Goal: Task Accomplishment & Management: Use online tool/utility

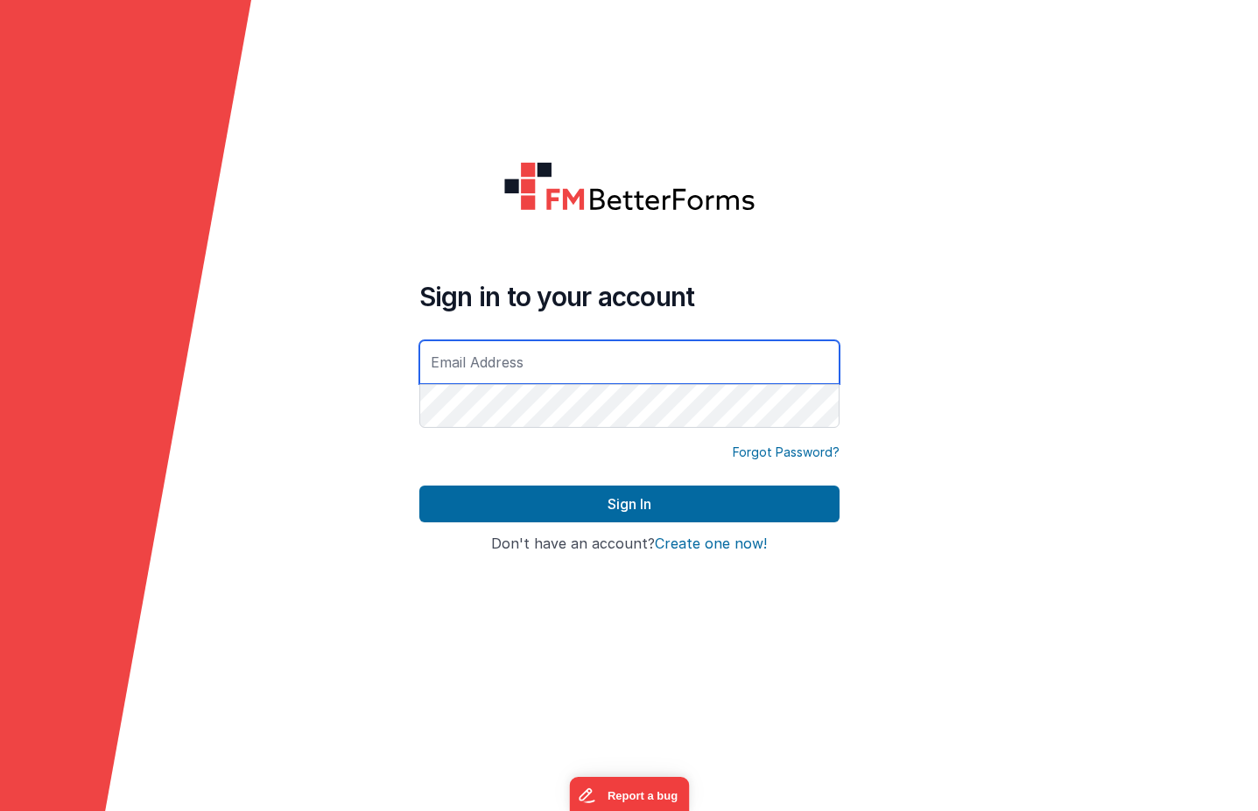
type input "[EMAIL_ADDRESS][DOMAIN_NAME]"
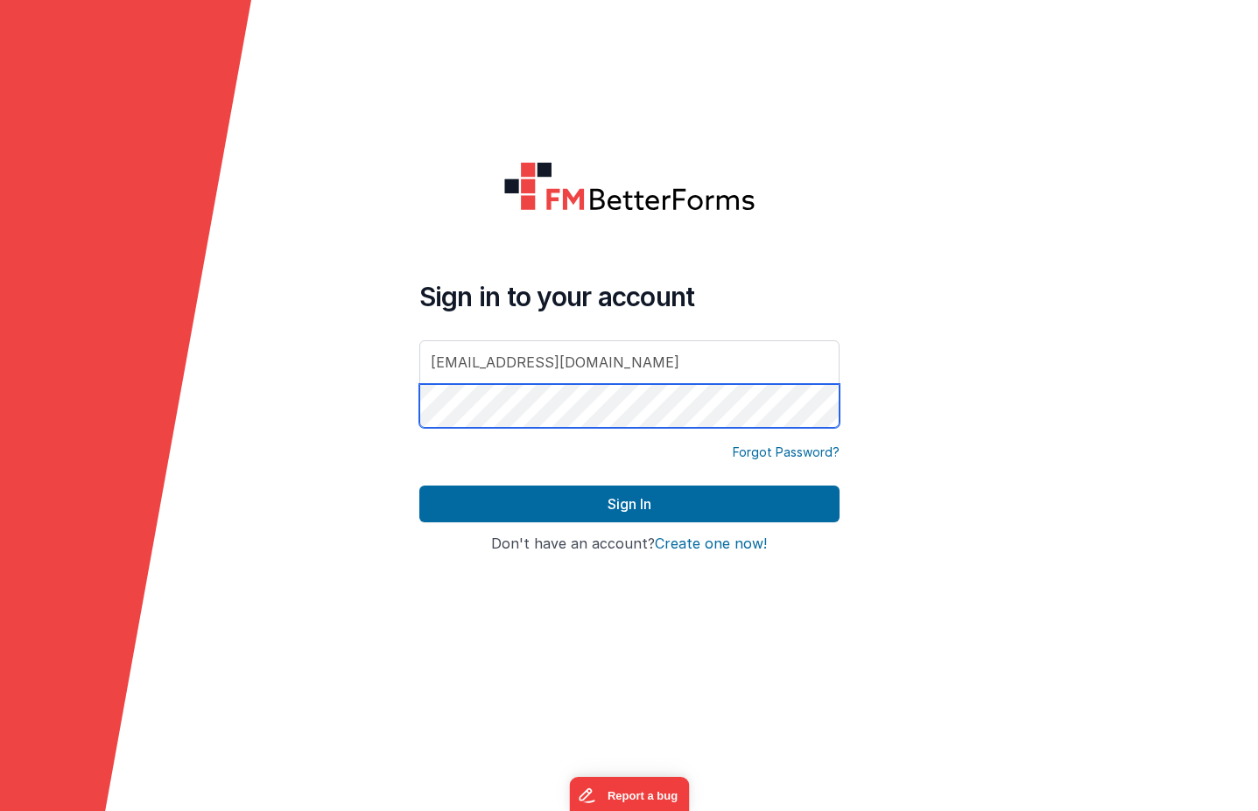
click at [628, 504] on button "Sign In" at bounding box center [629, 504] width 420 height 37
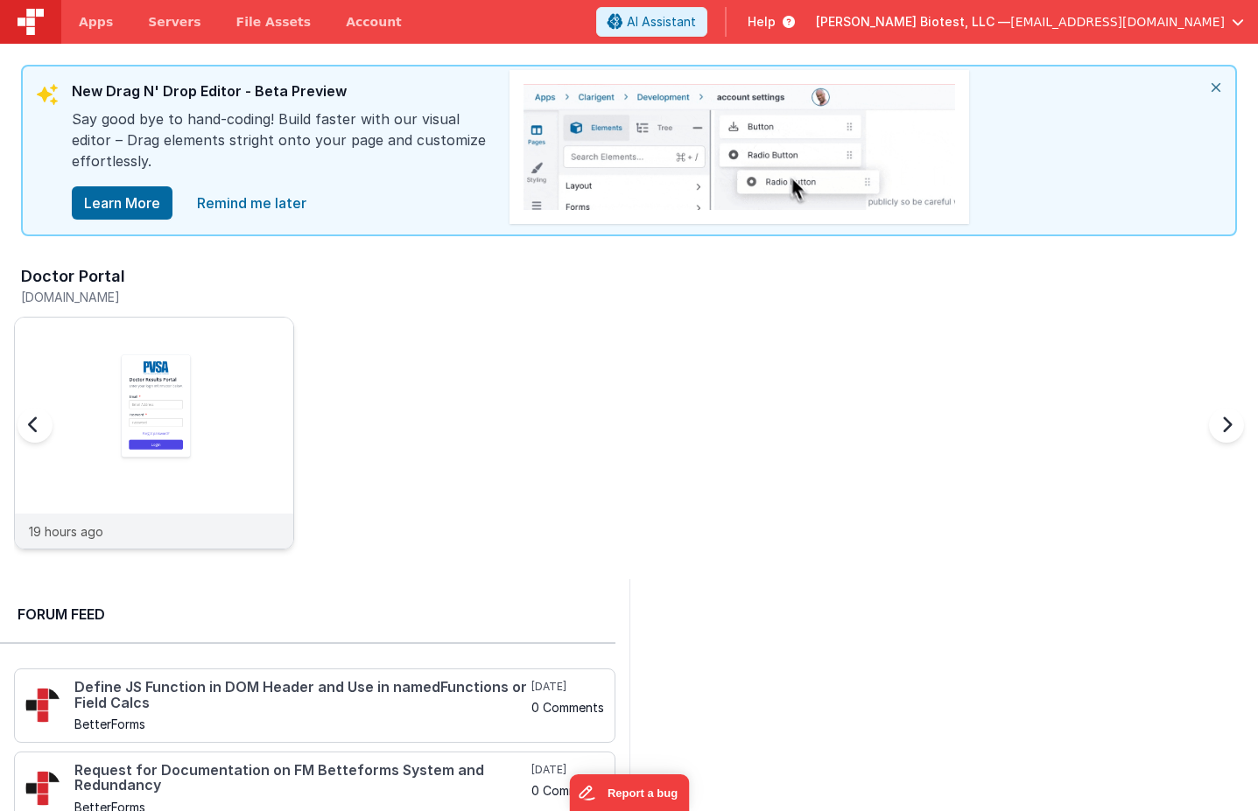
click at [173, 381] on img at bounding box center [154, 457] width 278 height 278
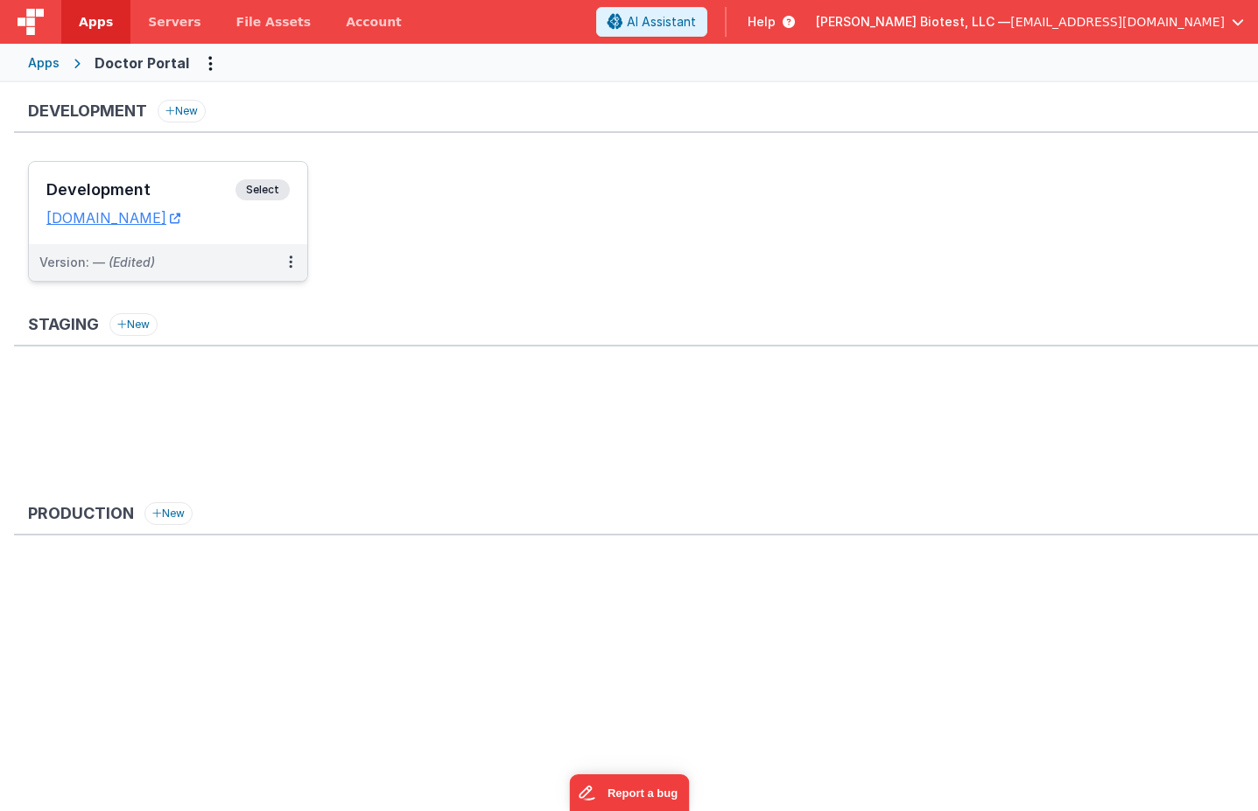
click at [260, 187] on span "Select" at bounding box center [262, 189] width 54 height 21
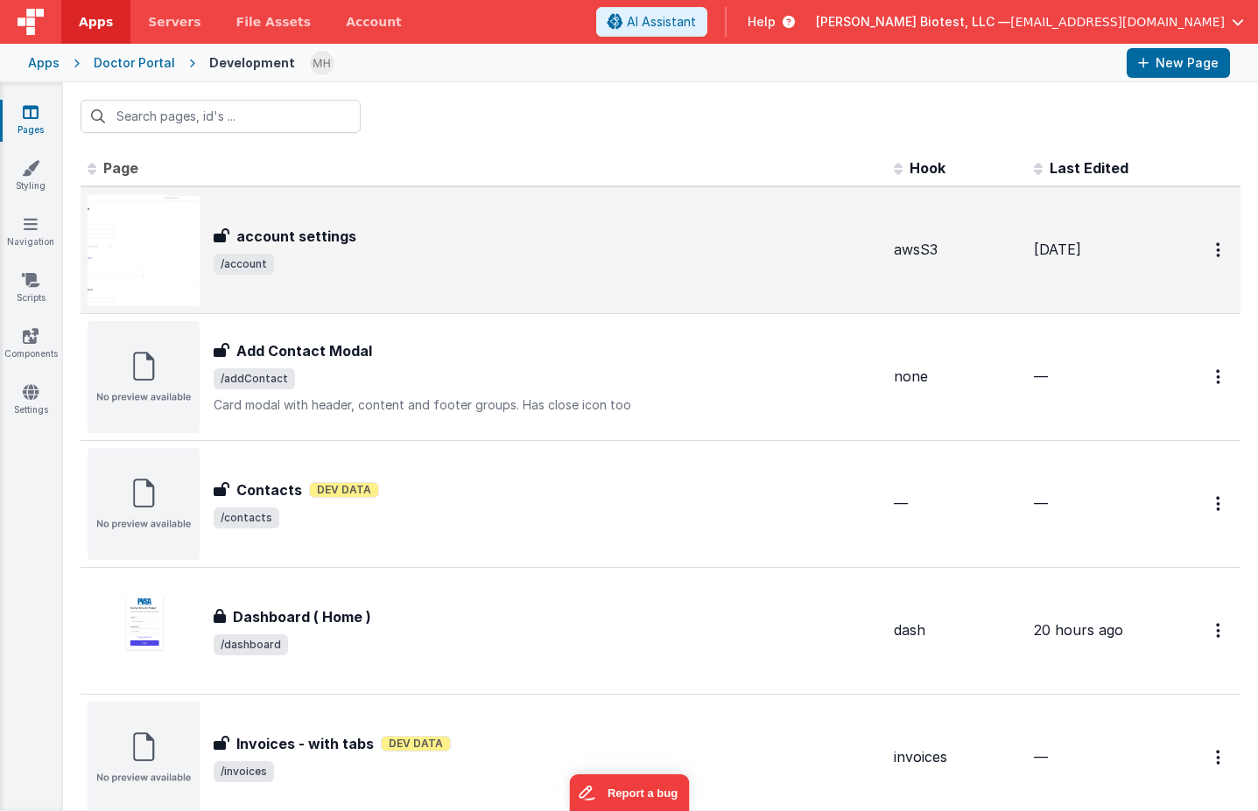
click at [325, 235] on h3 "account settings" at bounding box center [296, 236] width 120 height 21
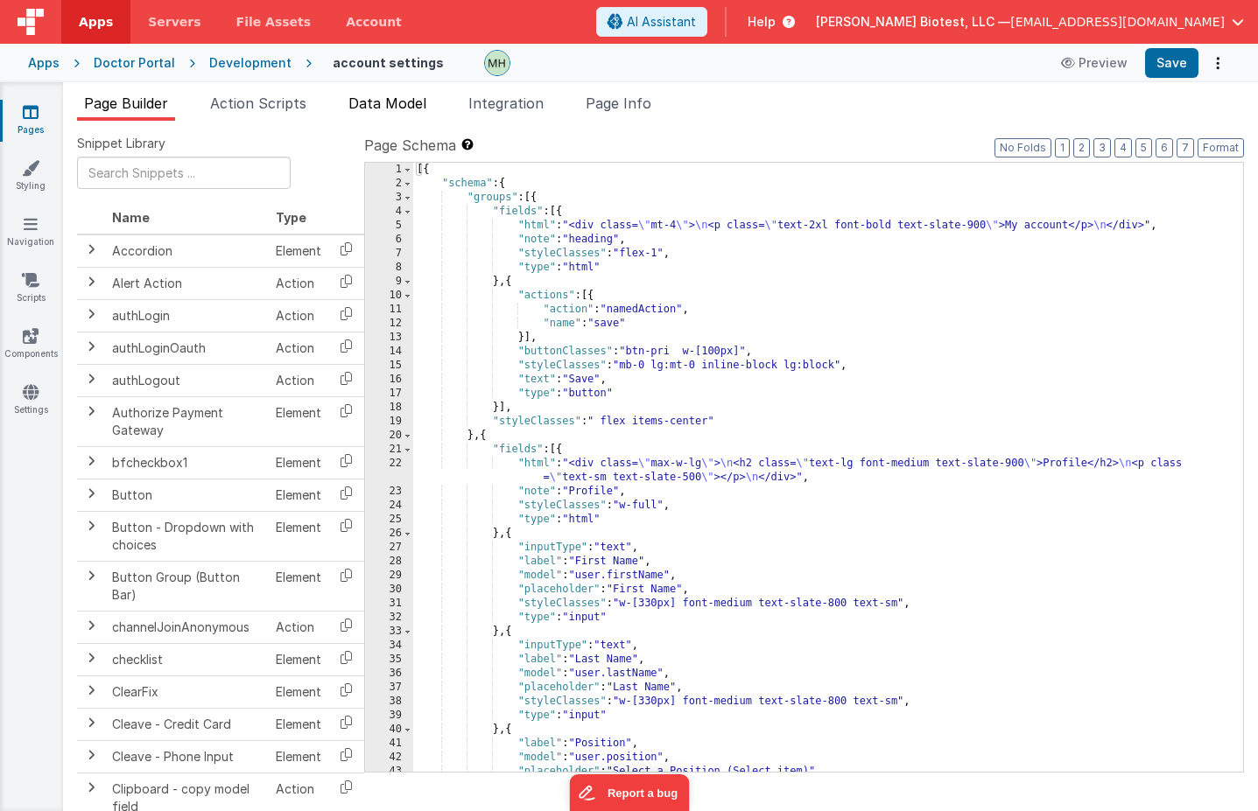
click at [401, 102] on span "Data Model" at bounding box center [387, 104] width 78 height 18
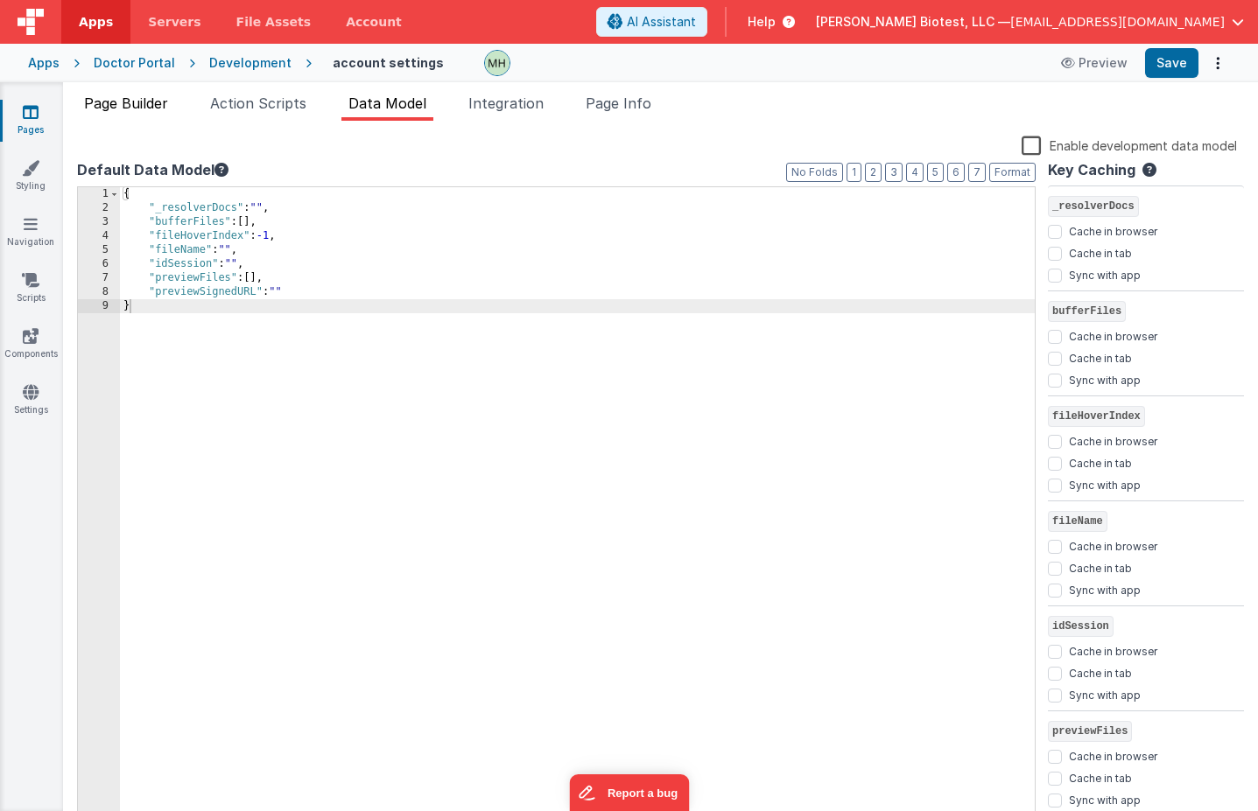
click at [128, 109] on span "Page Builder" at bounding box center [126, 104] width 84 height 18
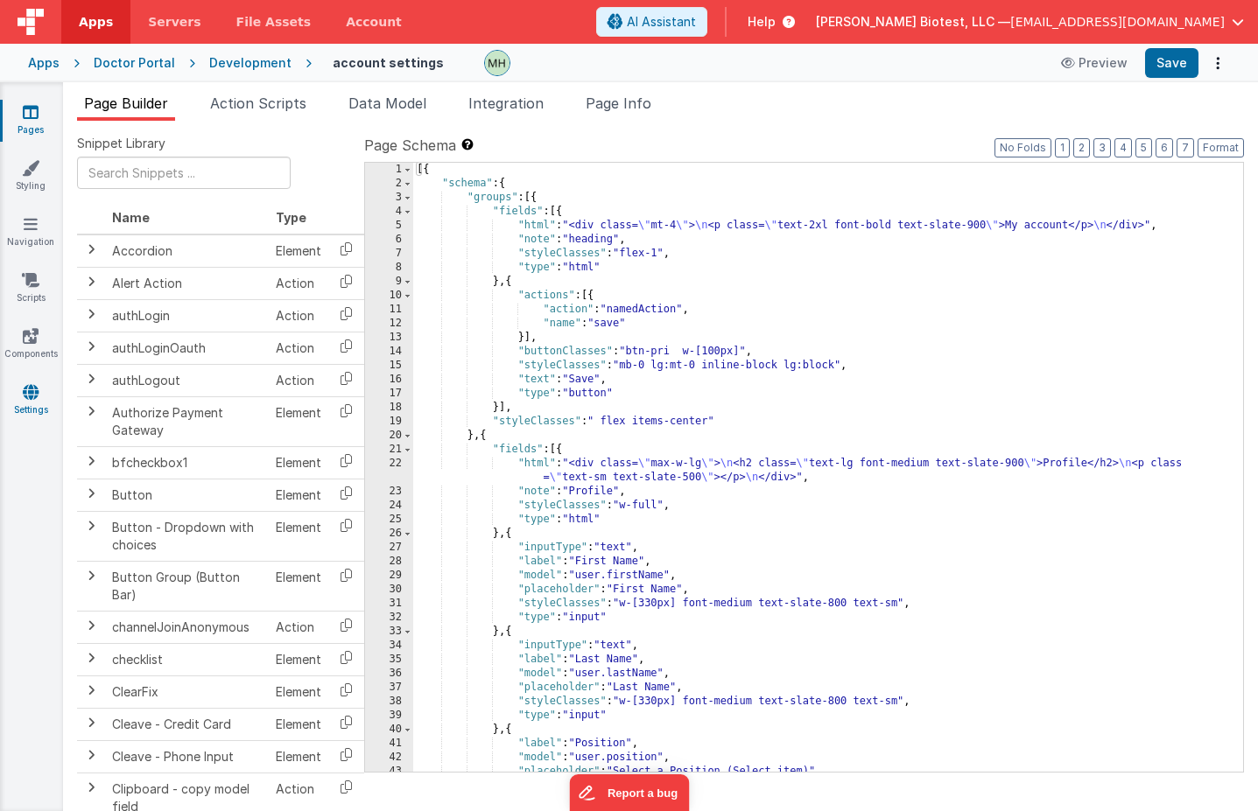
click at [34, 402] on link "Settings" at bounding box center [30, 400] width 63 height 35
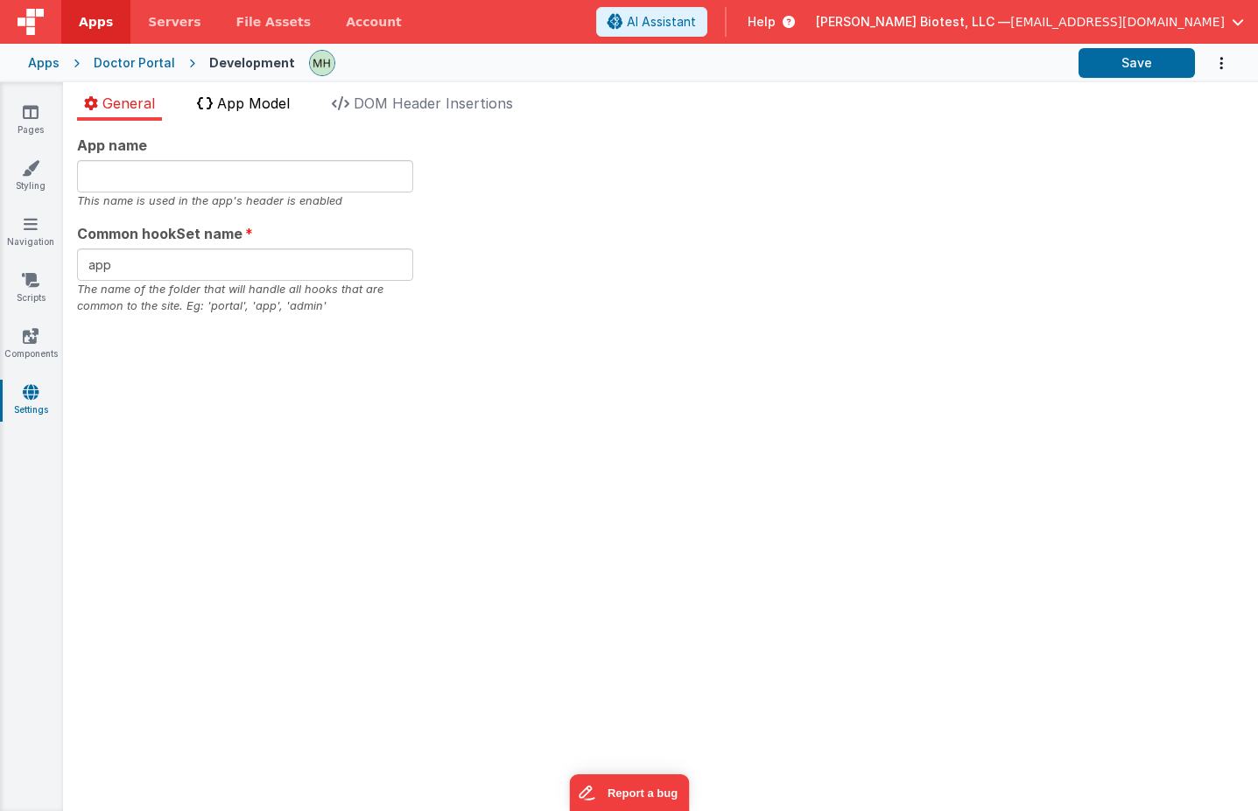
click at [246, 106] on span "App Model" at bounding box center [253, 104] width 73 height 18
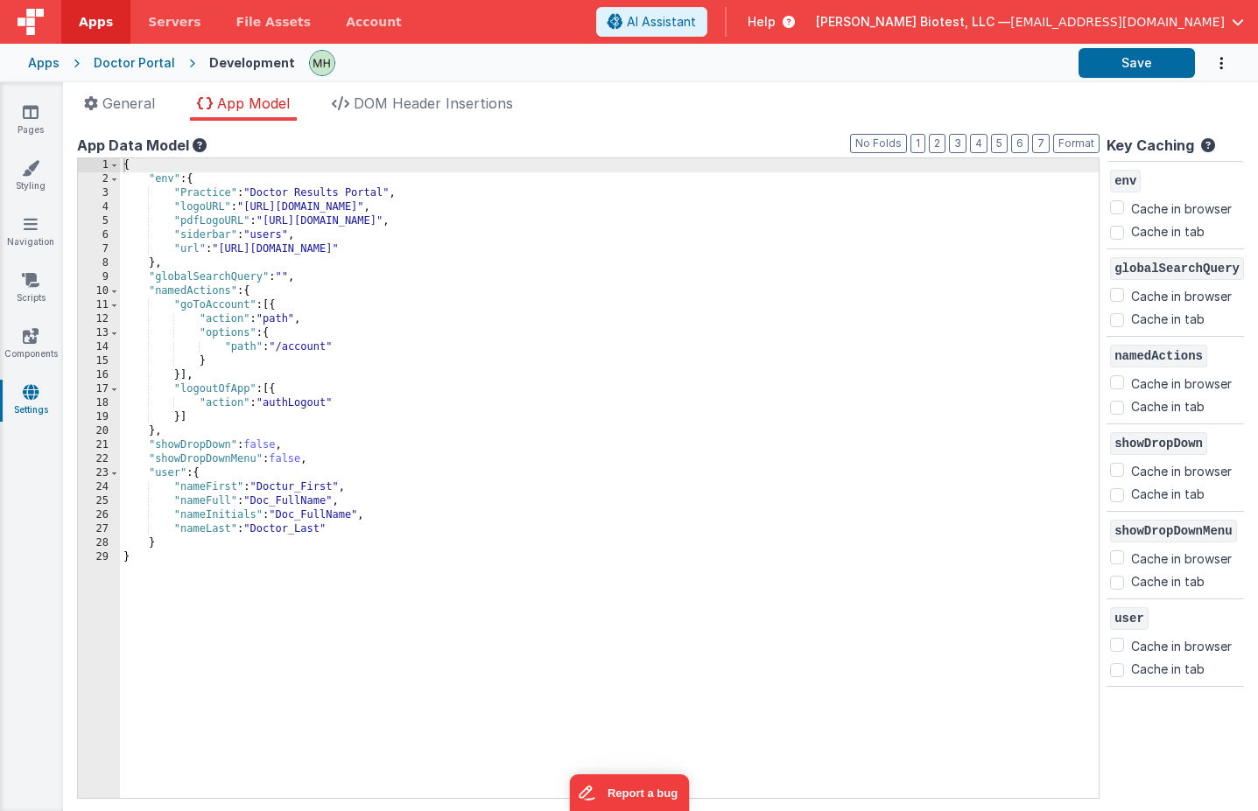
click at [201, 145] on icon at bounding box center [198, 145] width 18 height 14
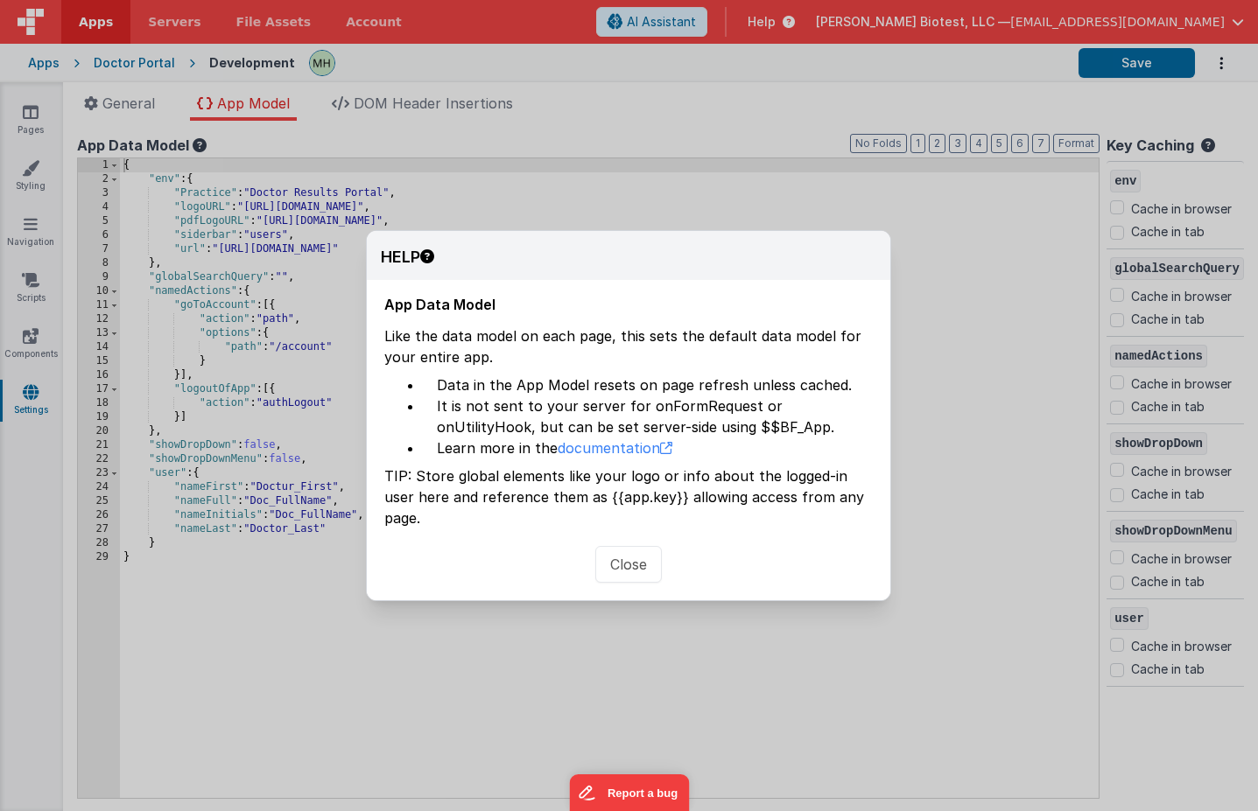
click at [635, 546] on button "Close" at bounding box center [628, 564] width 67 height 37
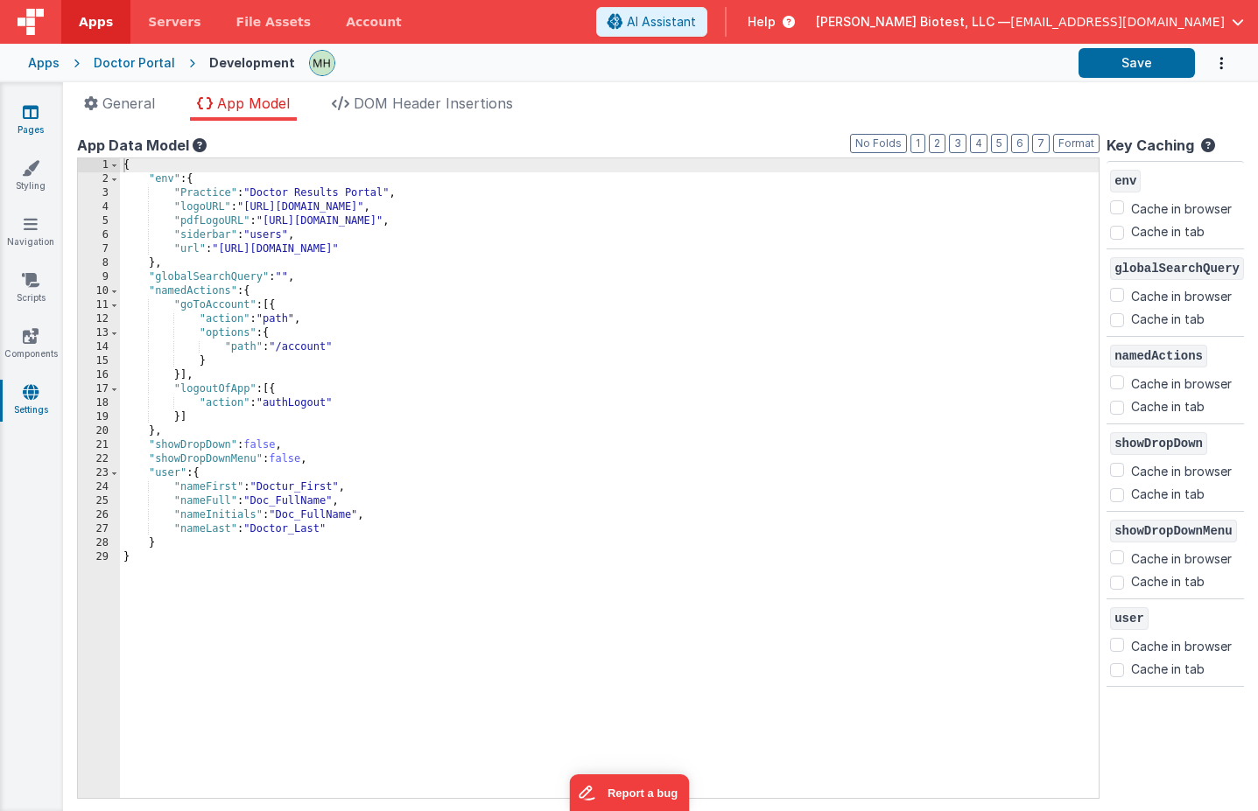
click at [37, 119] on icon at bounding box center [31, 112] width 16 height 18
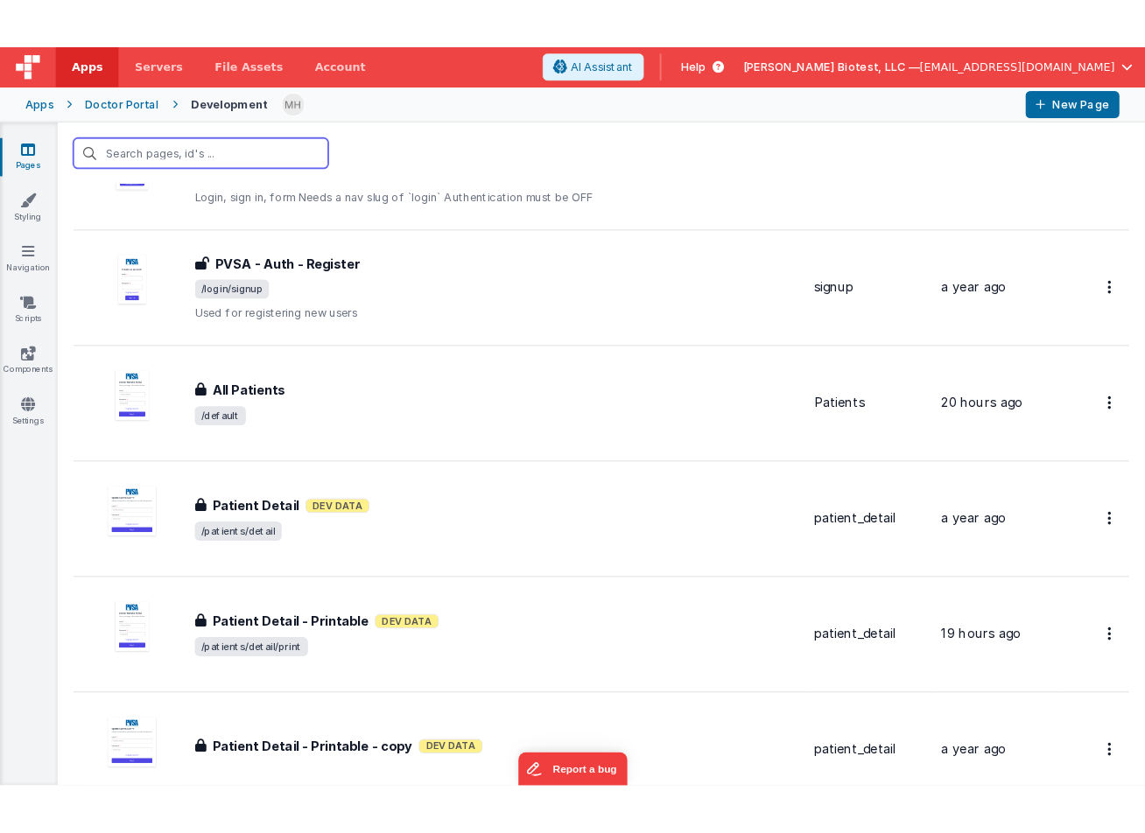
scroll to position [1918, 0]
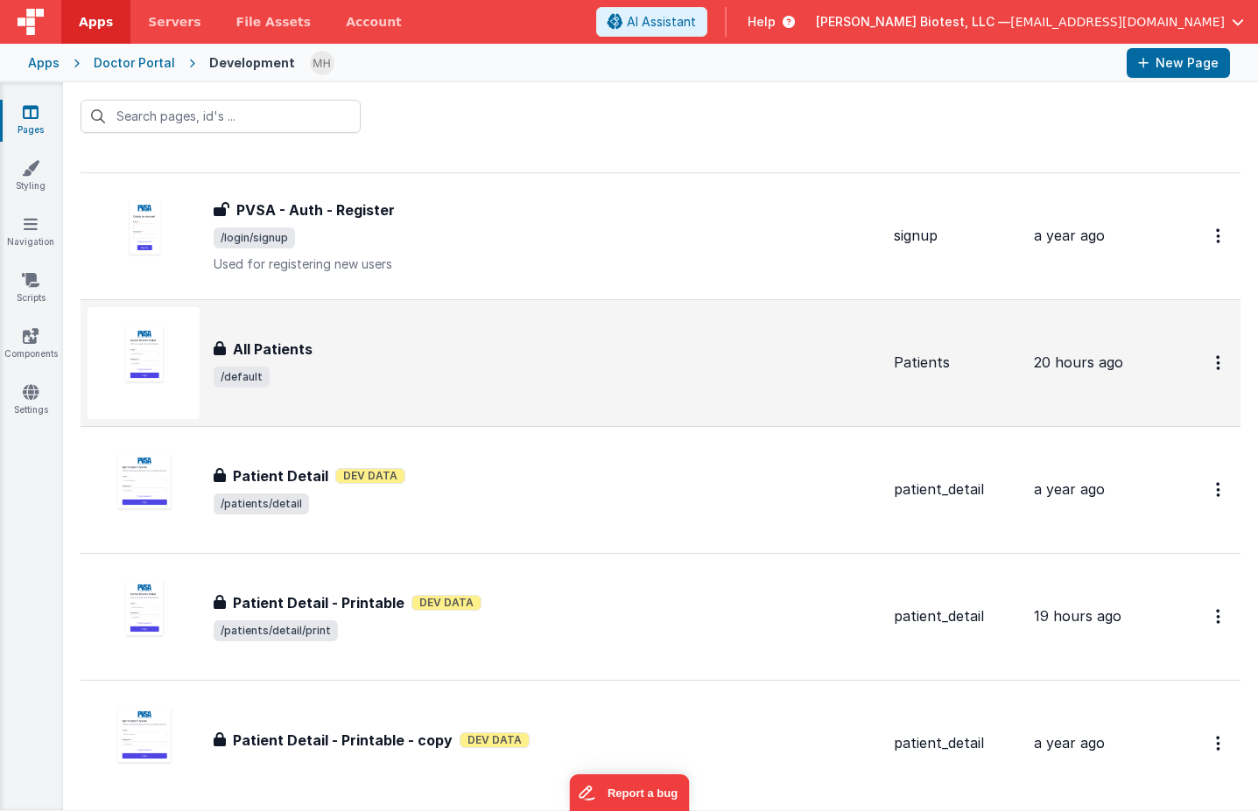
click at [463, 354] on div "All Patients" at bounding box center [547, 349] width 666 height 21
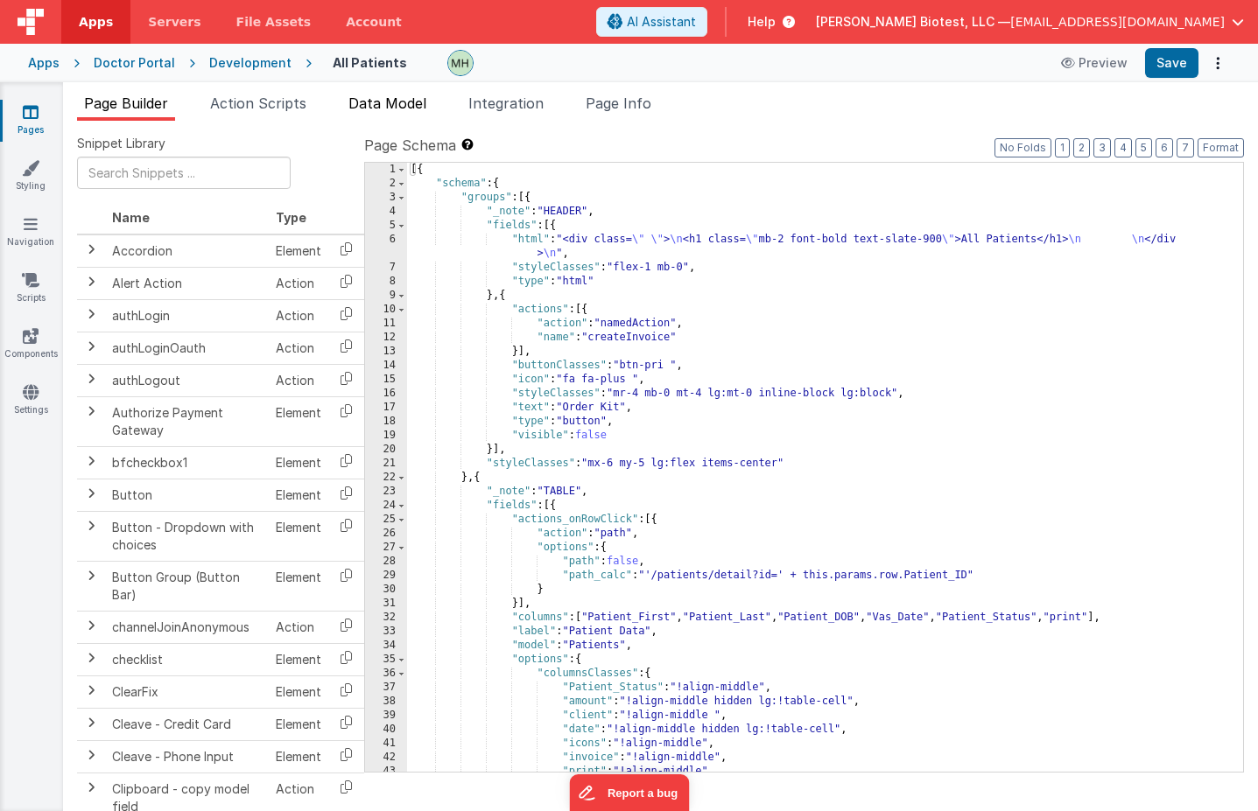
click at [411, 108] on span "Data Model" at bounding box center [387, 104] width 78 height 18
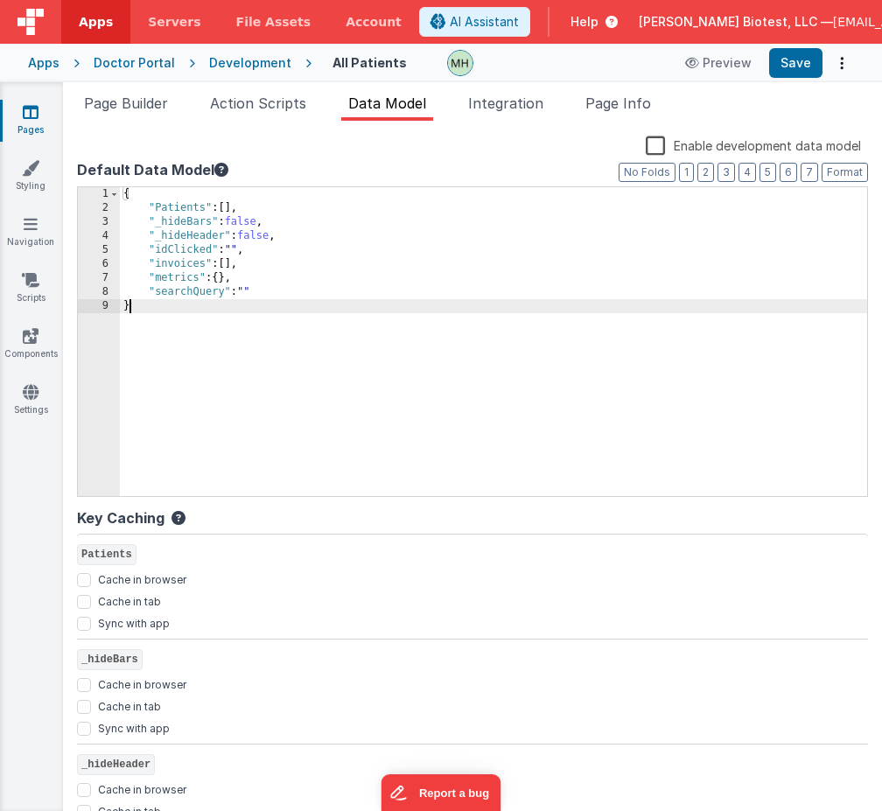
click at [210, 319] on div "{ "Patients" : [ ] , "_hideBars" : false , "_hideHeader" : false , "idClicked" …" at bounding box center [493, 355] width 747 height 337
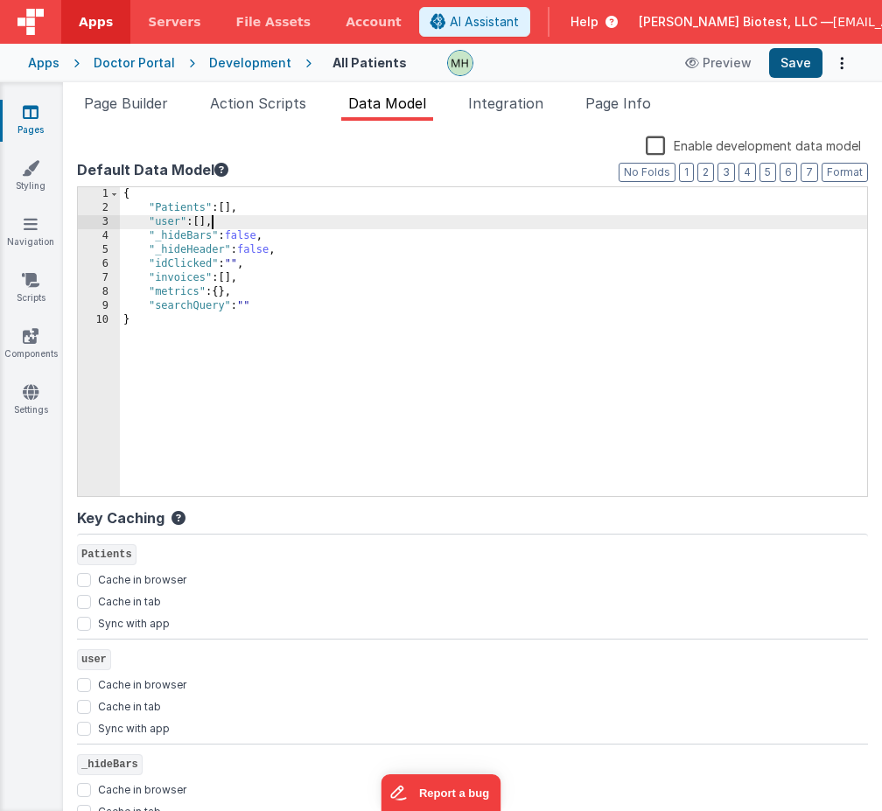
click at [800, 64] on button "Save" at bounding box center [795, 63] width 53 height 30
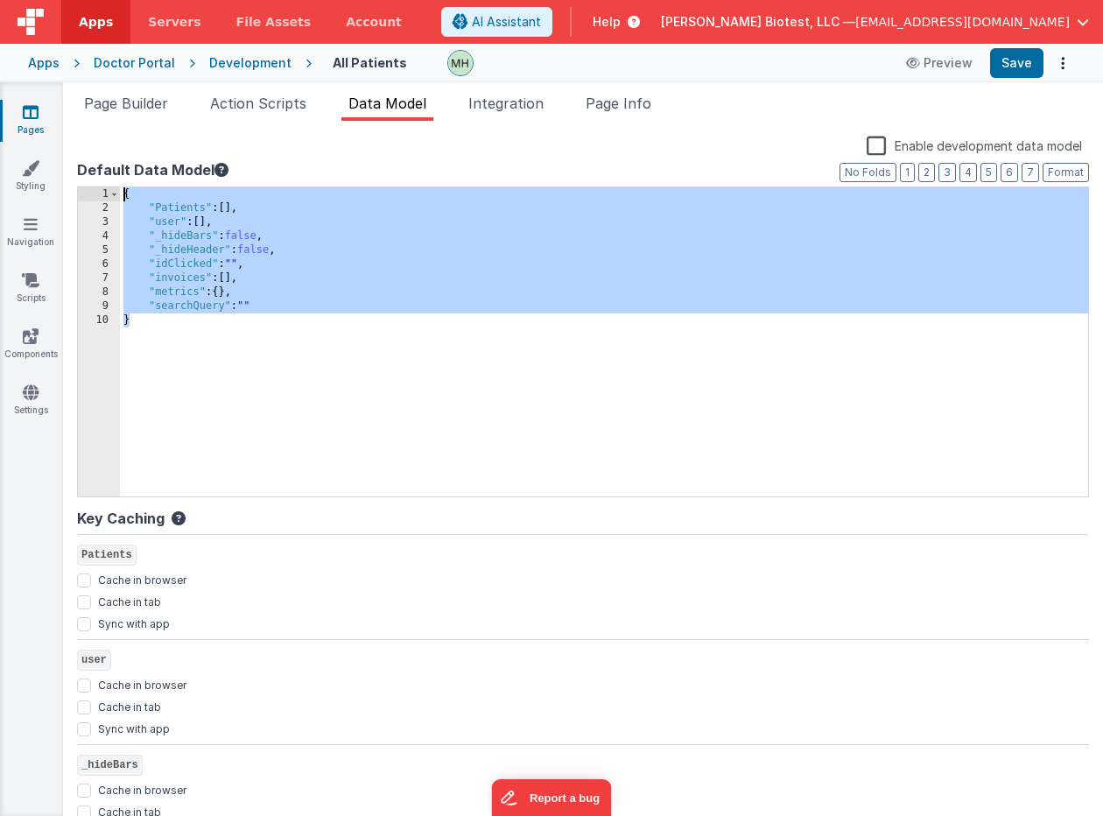
drag, startPoint x: 179, startPoint y: 329, endPoint x: 101, endPoint y: 199, distance: 151.9
click at [101, 199] on div "1 2 3 4 5 6 7 8 9 10 { "Patients" : [ ] , "user" : [ ] , "_hideBars" : false , …" at bounding box center [583, 341] width 1012 height 311
click at [38, 131] on link "Pages" at bounding box center [30, 120] width 63 height 35
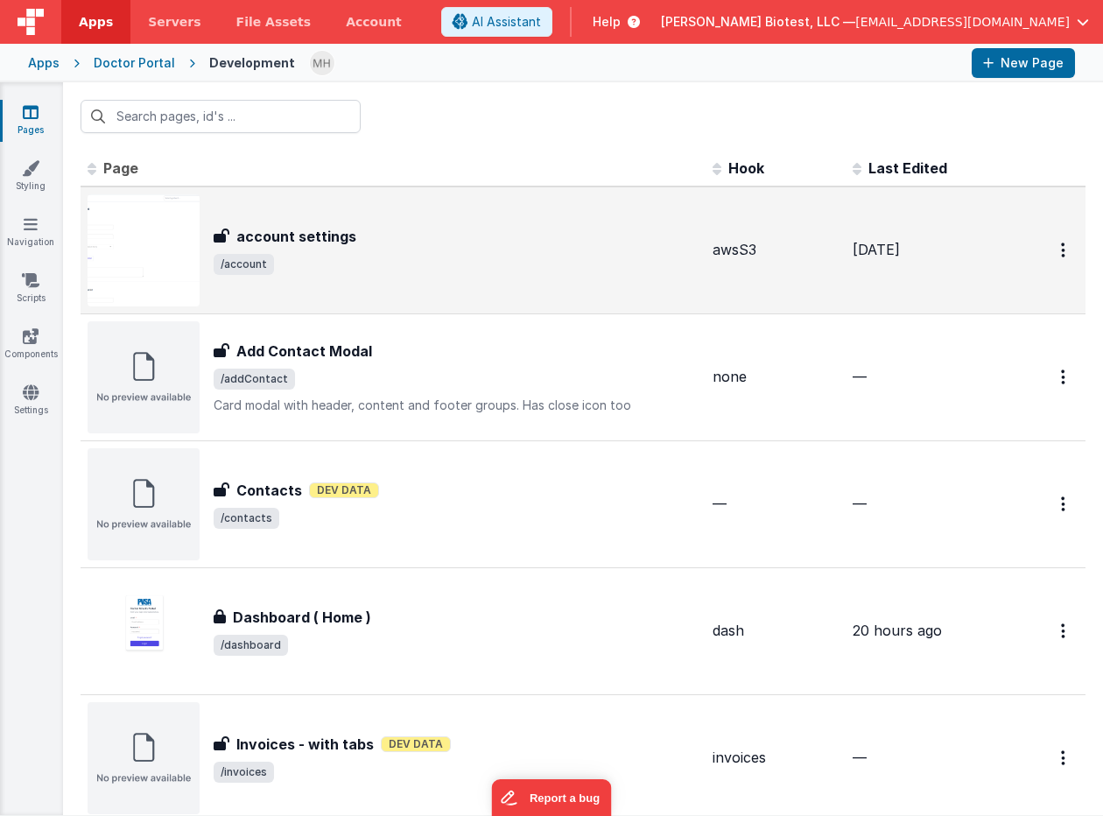
click at [326, 251] on div "account settings account settings /account" at bounding box center [456, 250] width 485 height 49
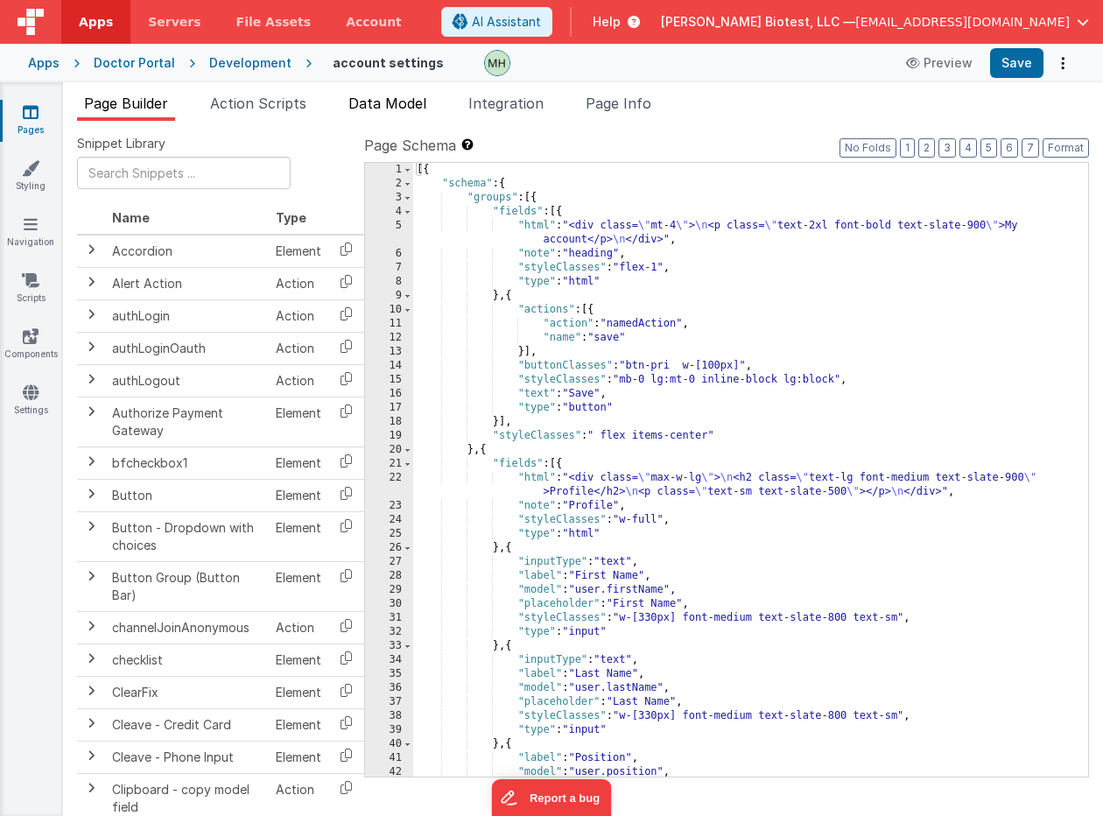
click at [393, 105] on span "Data Model" at bounding box center [387, 104] width 78 height 18
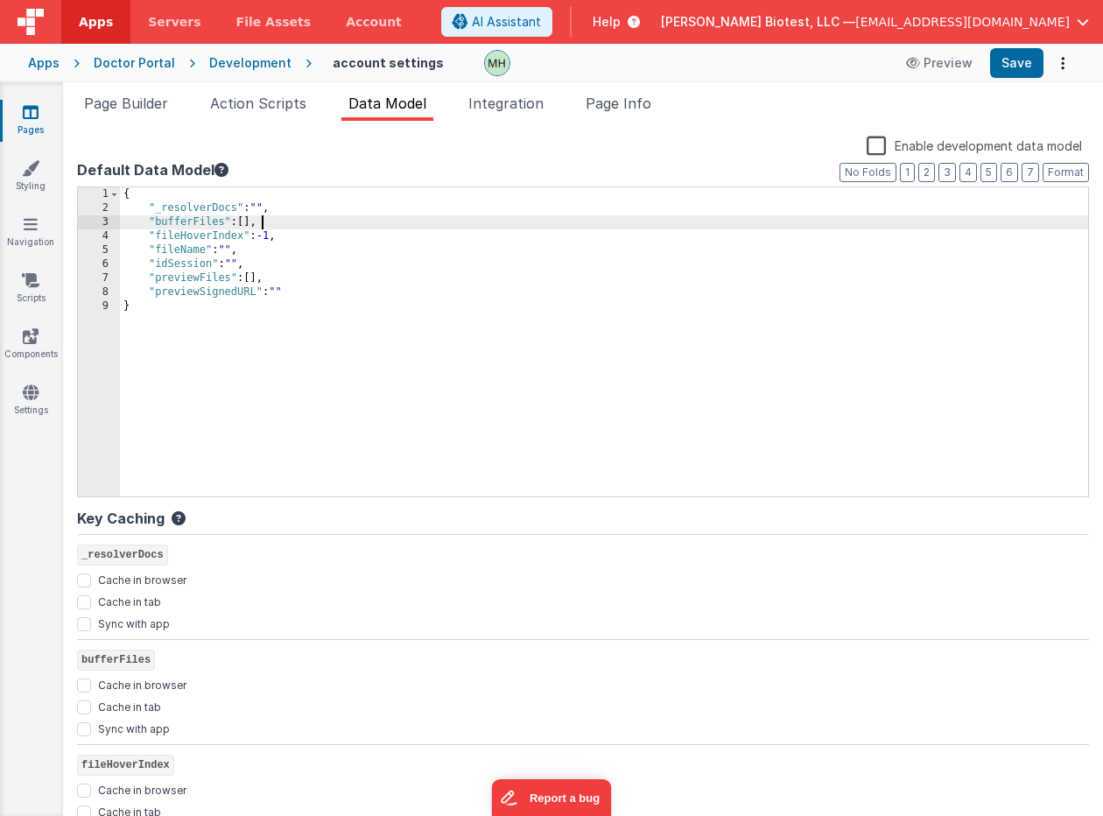
click at [286, 228] on div "{ "_resolverDocs" : "" , "bufferFiles" : [ ] , "fileHoverIndex" : -1 , "fileNam…" at bounding box center [604, 355] width 968 height 337
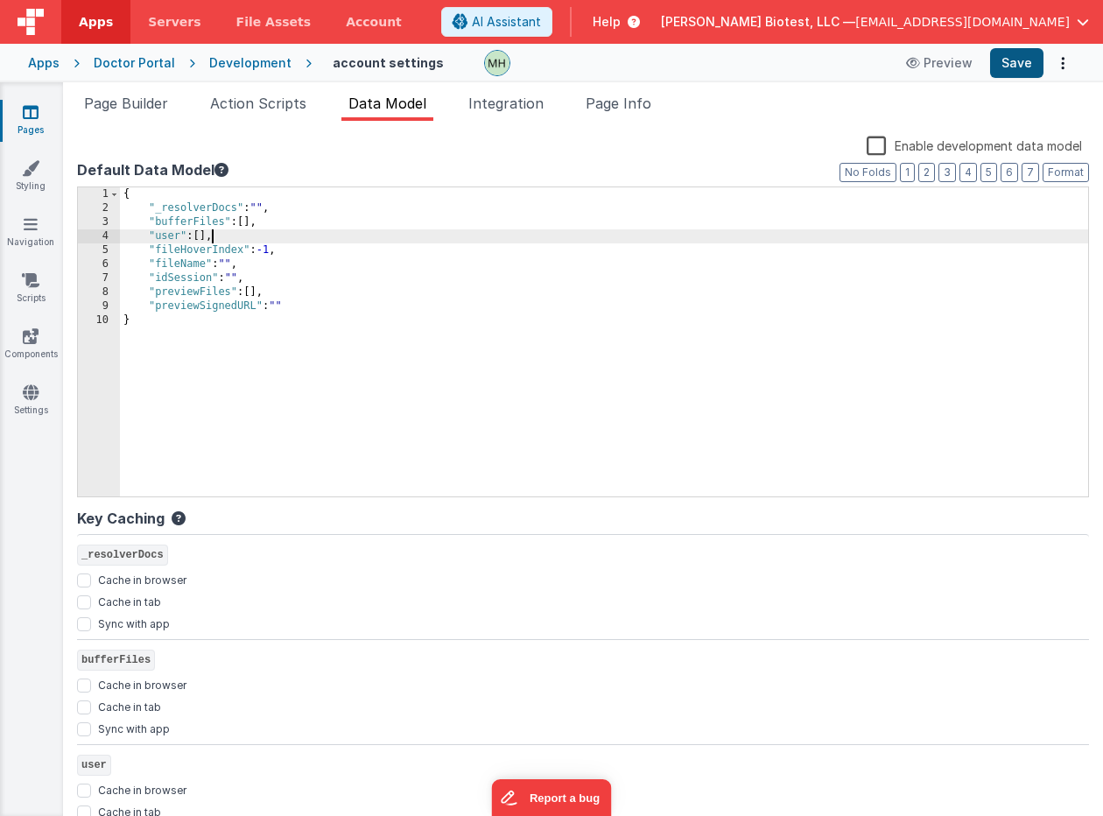
click at [1025, 66] on button "Save" at bounding box center [1016, 63] width 53 height 30
click at [40, 61] on div "Apps" at bounding box center [44, 63] width 32 height 18
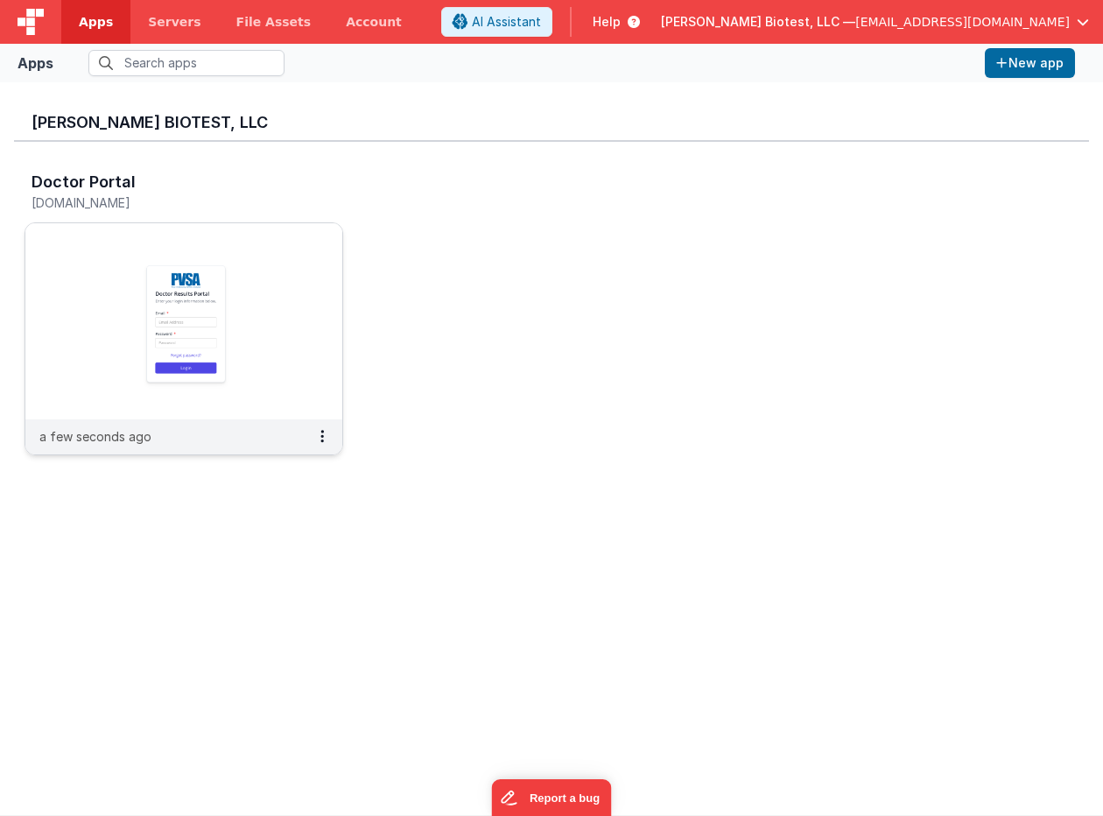
click at [124, 196] on h5 "[DOMAIN_NAME]" at bounding box center [166, 202] width 268 height 13
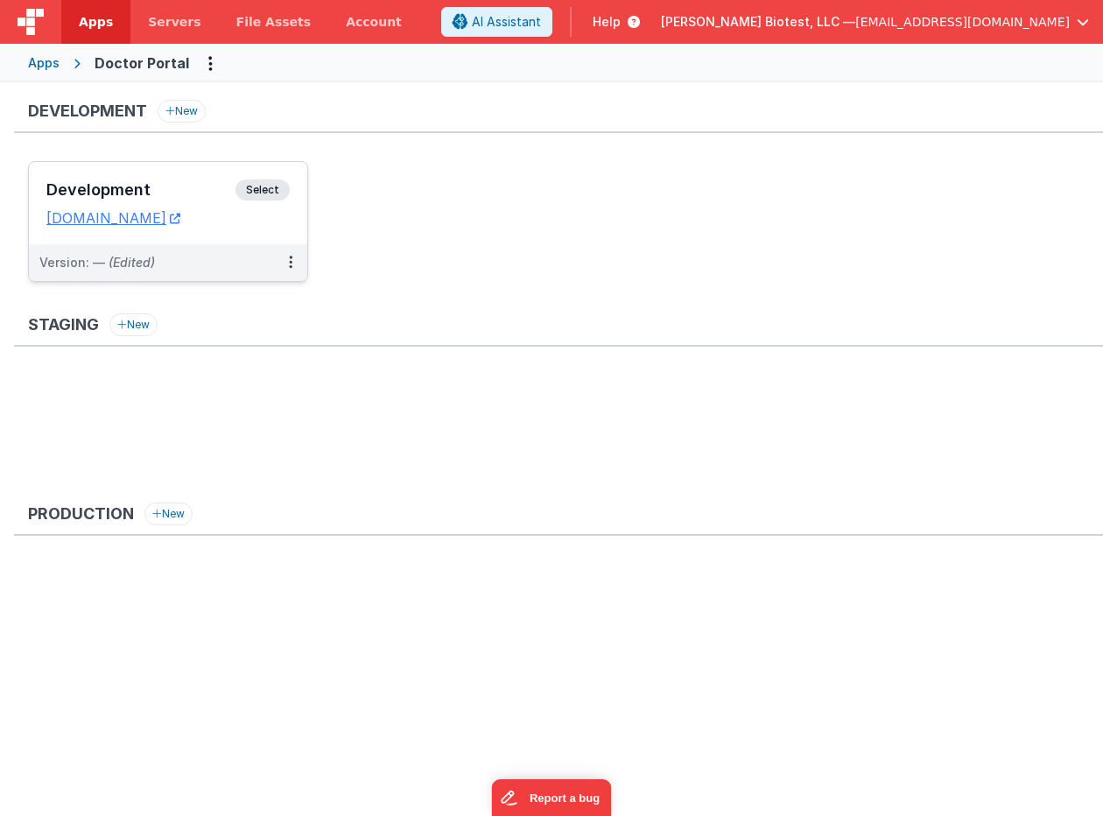
click at [270, 187] on span "Select" at bounding box center [262, 189] width 54 height 21
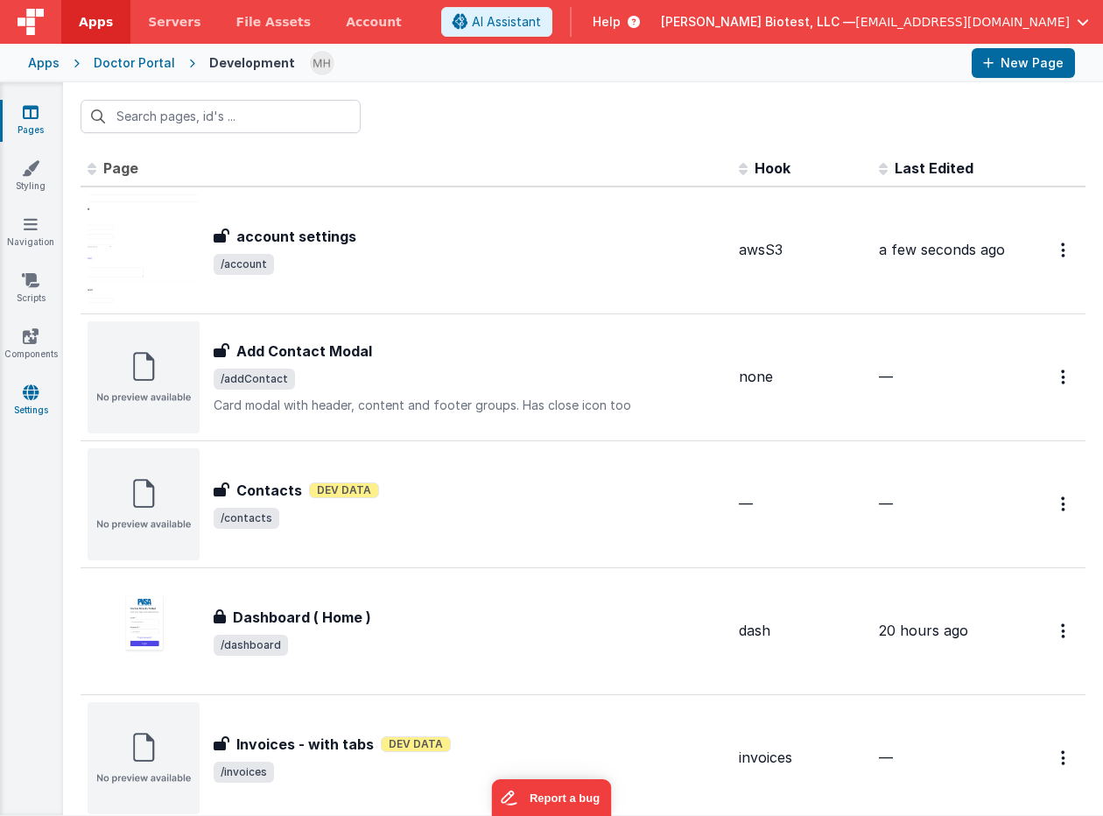
click at [39, 393] on link "Settings" at bounding box center [30, 400] width 63 height 35
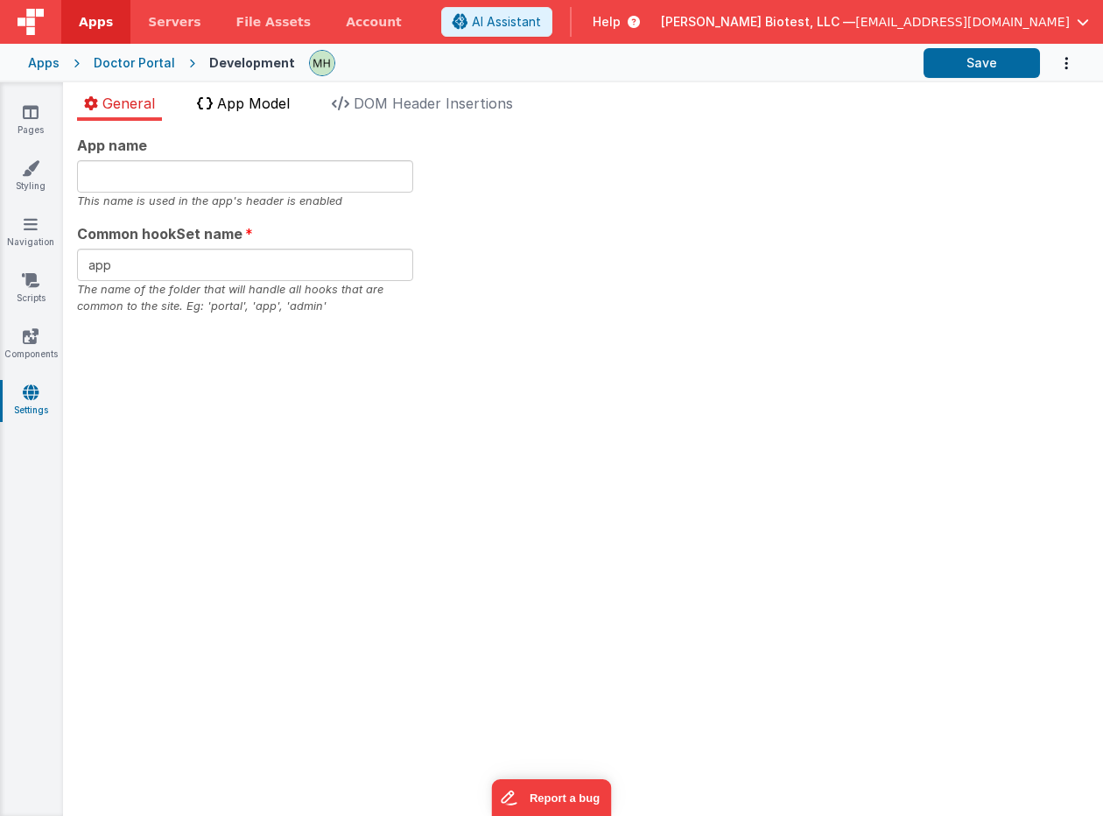
click at [271, 102] on span "App Model" at bounding box center [253, 104] width 73 height 18
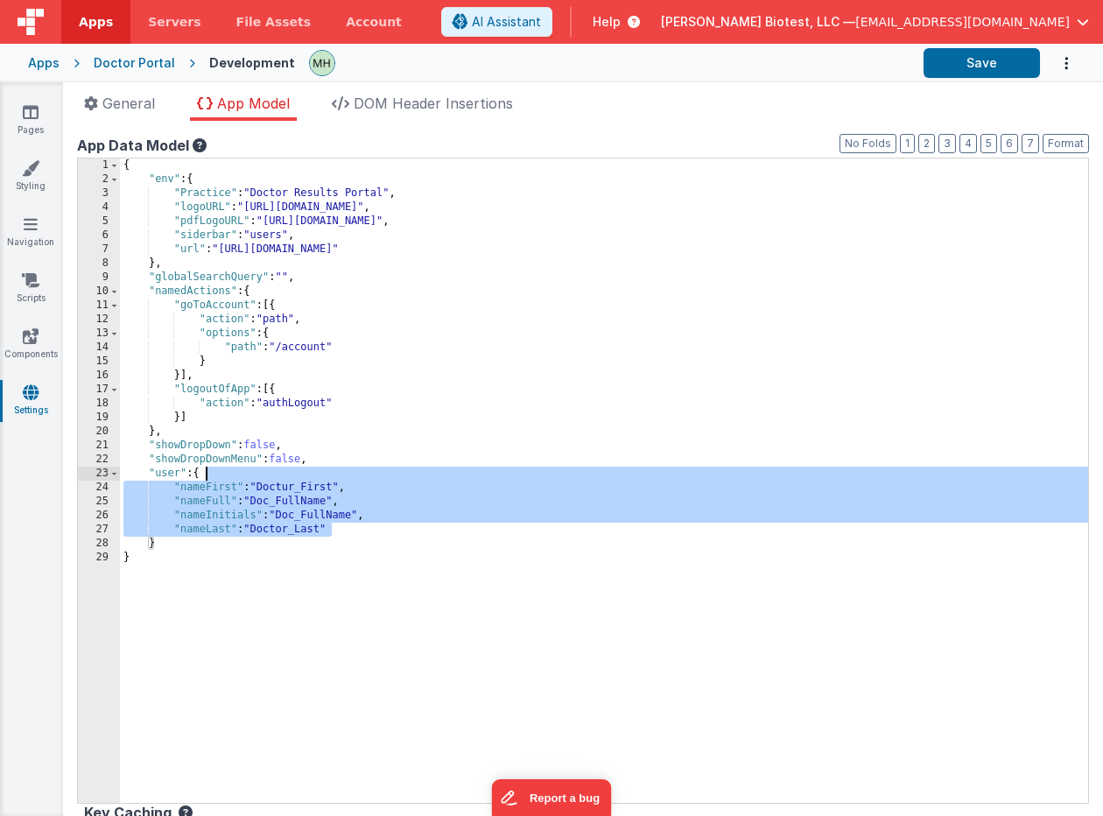
drag, startPoint x: 298, startPoint y: 523, endPoint x: 204, endPoint y: 479, distance: 104.5
click at [204, 479] on div "{ "env" : { "Practice" : "Doctor Results Portal" , "logoURL" : "[URL][DOMAIN_NA…" at bounding box center [604, 494] width 968 height 672
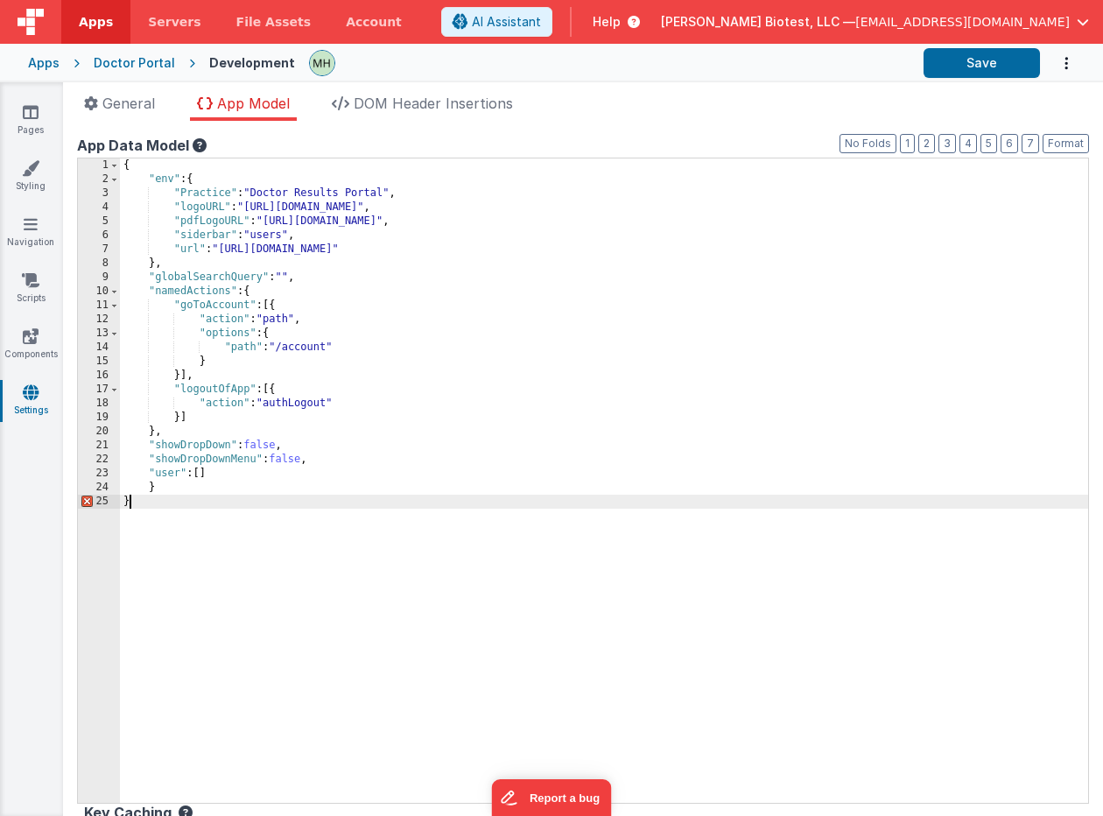
click at [277, 505] on div "{ "env" : { "Practice" : "Doctor Results Portal" , "logoURL" : "[URL][DOMAIN_NA…" at bounding box center [604, 494] width 968 height 672
click at [264, 476] on div "{ "env" : { "Practice" : "Doctor Results Portal" , "logoURL" : "[URL][DOMAIN_NA…" at bounding box center [604, 494] width 968 height 672
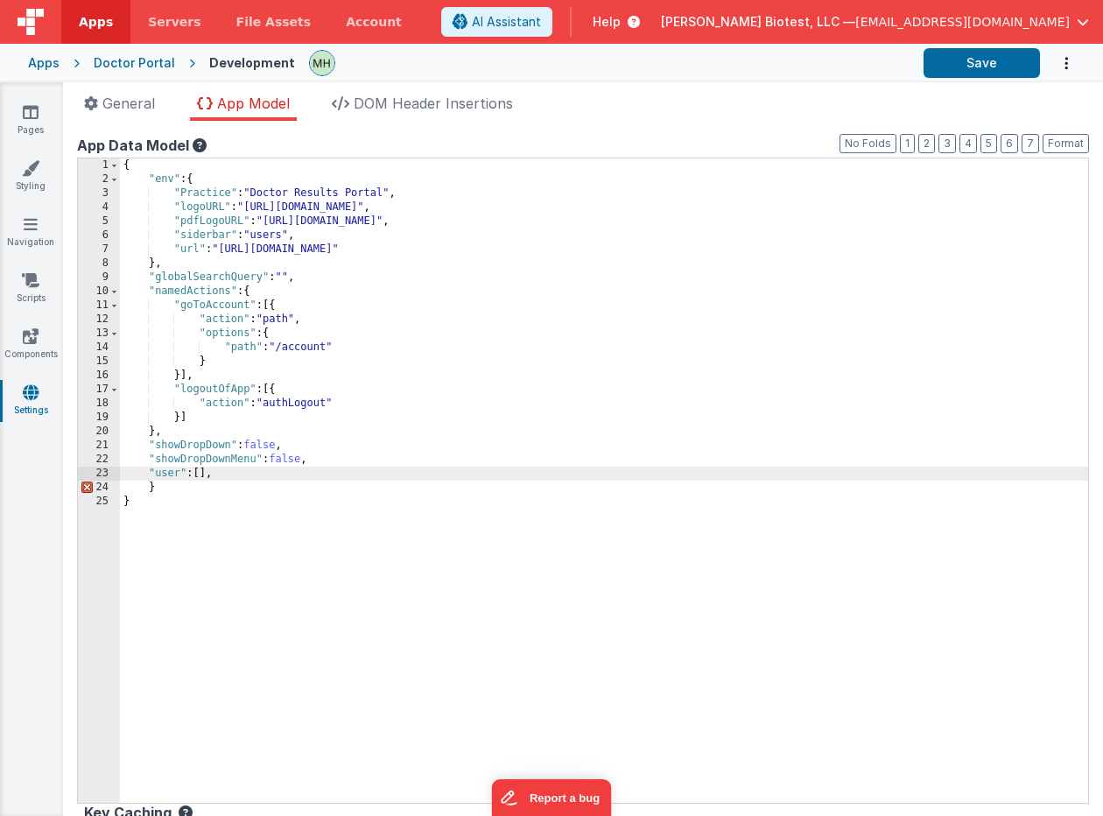
click at [265, 516] on div "{ "env" : { "Practice" : "Doctor Results Portal" , "logoURL" : "[URL][DOMAIN_NA…" at bounding box center [604, 494] width 968 height 672
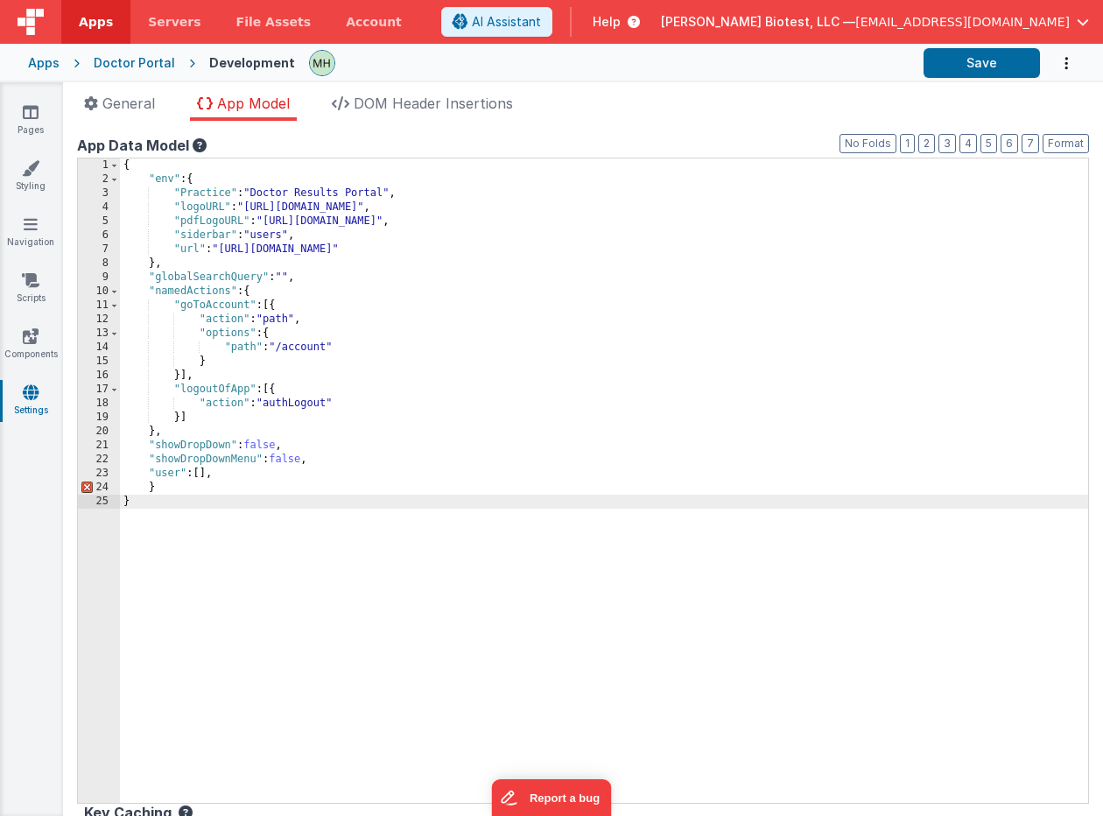
click at [267, 530] on div "{ "env" : { "Practice" : "Doctor Results Portal" , "logoURL" : "[URL][DOMAIN_NA…" at bounding box center [604, 494] width 968 height 672
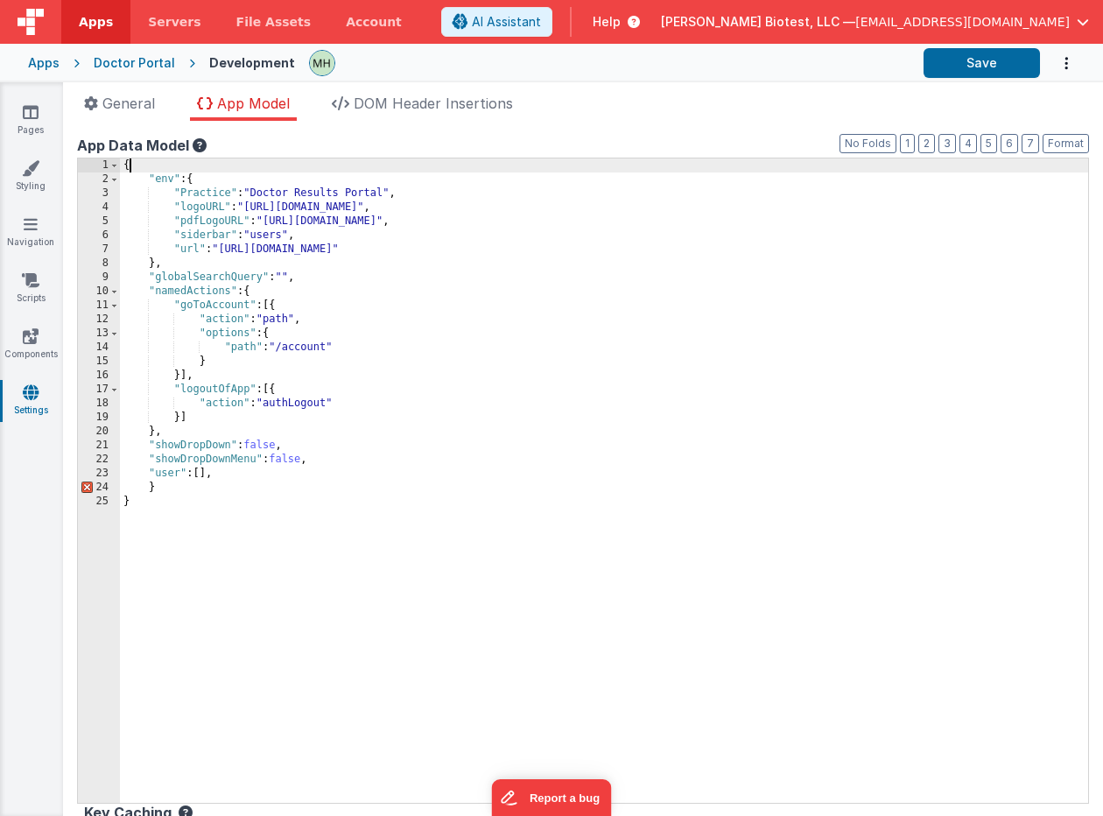
click at [127, 163] on div "{ "env" : { "Practice" : "Doctor Results Portal" , "logoURL" : "[URL][DOMAIN_NA…" at bounding box center [604, 494] width 968 height 672
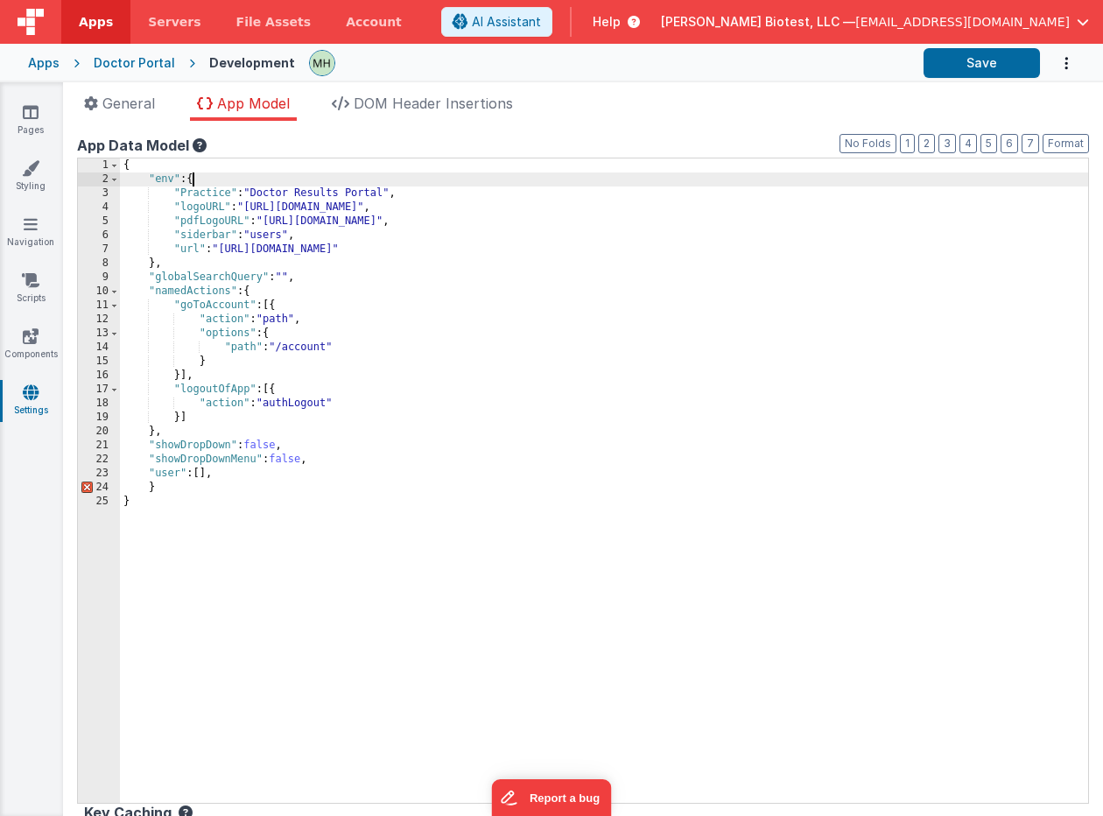
click at [194, 183] on div "{ "env" : { "Practice" : "Doctor Results Portal" , "logoURL" : "[URL][DOMAIN_NA…" at bounding box center [604, 494] width 968 height 672
click at [196, 177] on div "{ "env" : { "Practice" : "Doctor Results Portal" , "logoURL" : "[URL][DOMAIN_NA…" at bounding box center [604, 494] width 968 height 672
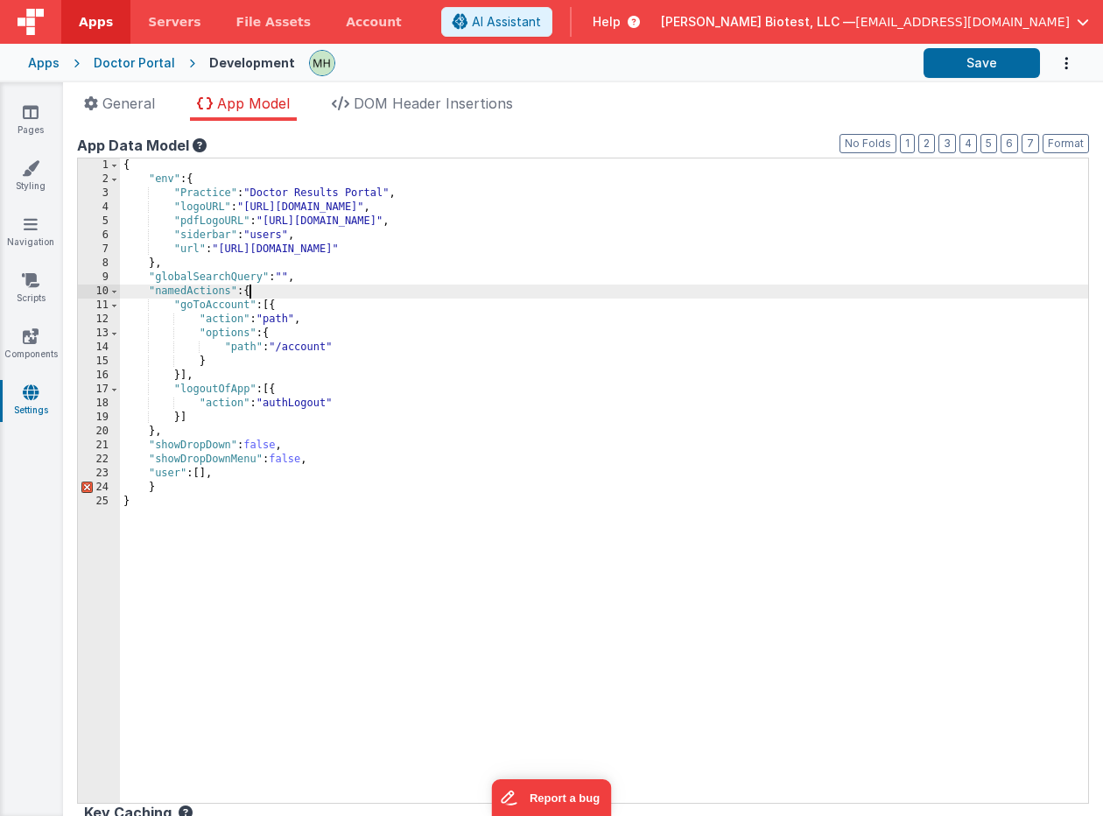
click at [252, 292] on div "{ "env" : { "Practice" : "Doctor Results Portal" , "logoURL" : "[URL][DOMAIN_NA…" at bounding box center [604, 494] width 968 height 672
click at [254, 296] on div "{ "env" : { "Practice" : "Doctor Results Portal" , "logoURL" : "[URL][DOMAIN_NA…" at bounding box center [604, 494] width 968 height 672
click at [174, 486] on div "{ "env" : { "Practice" : "Doctor Results Portal" , "logoURL" : "[URL][DOMAIN_NA…" at bounding box center [604, 494] width 968 height 672
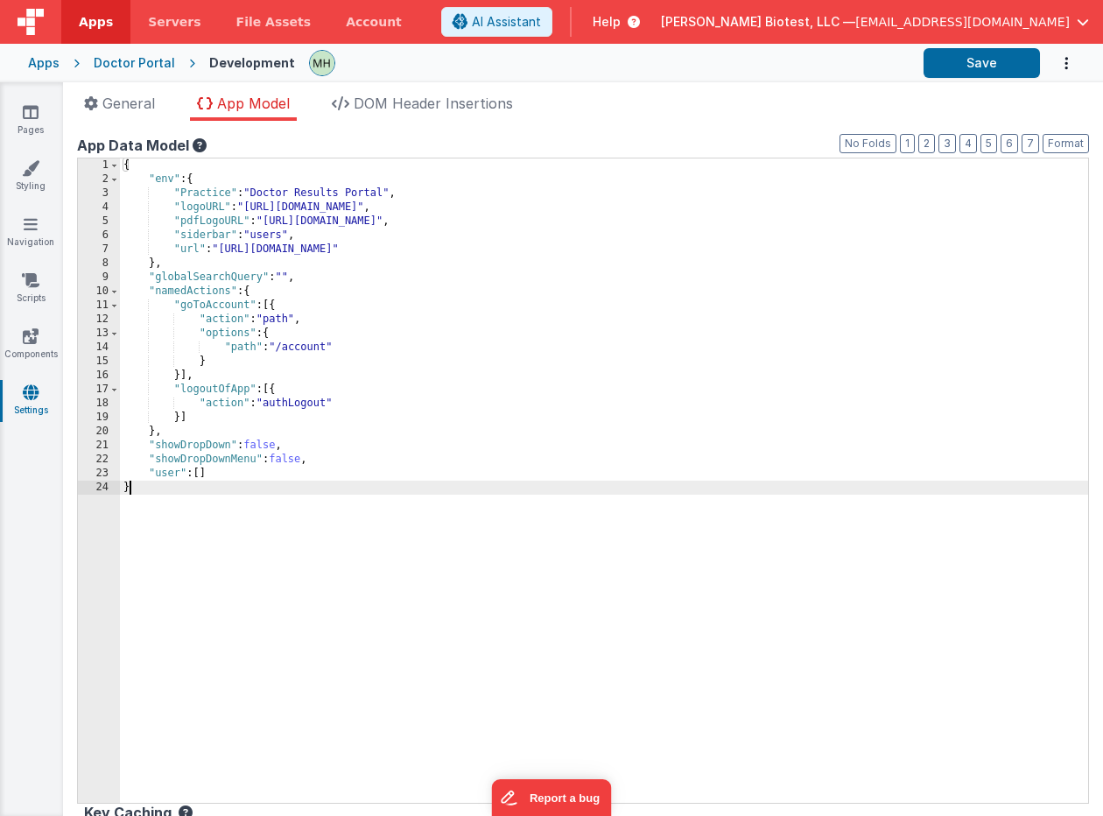
click at [175, 551] on div "{ "env" : { "Practice" : "Doctor Results Portal" , "logoURL" : "[URL][DOMAIN_NA…" at bounding box center [604, 494] width 968 height 672
click at [1002, 65] on button "Save" at bounding box center [981, 63] width 116 height 30
